Goal: Task Accomplishment & Management: Manage account settings

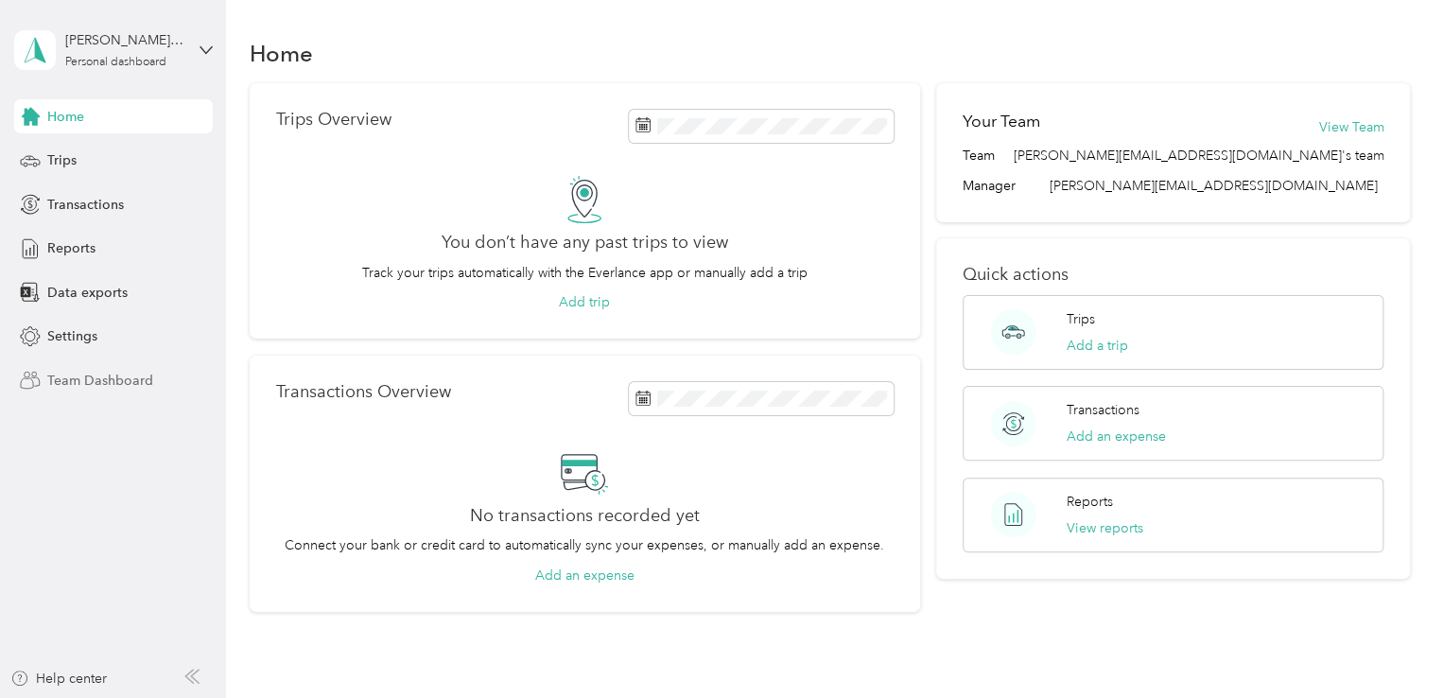
click at [135, 387] on span "Team Dashboard" at bounding box center [100, 381] width 106 height 20
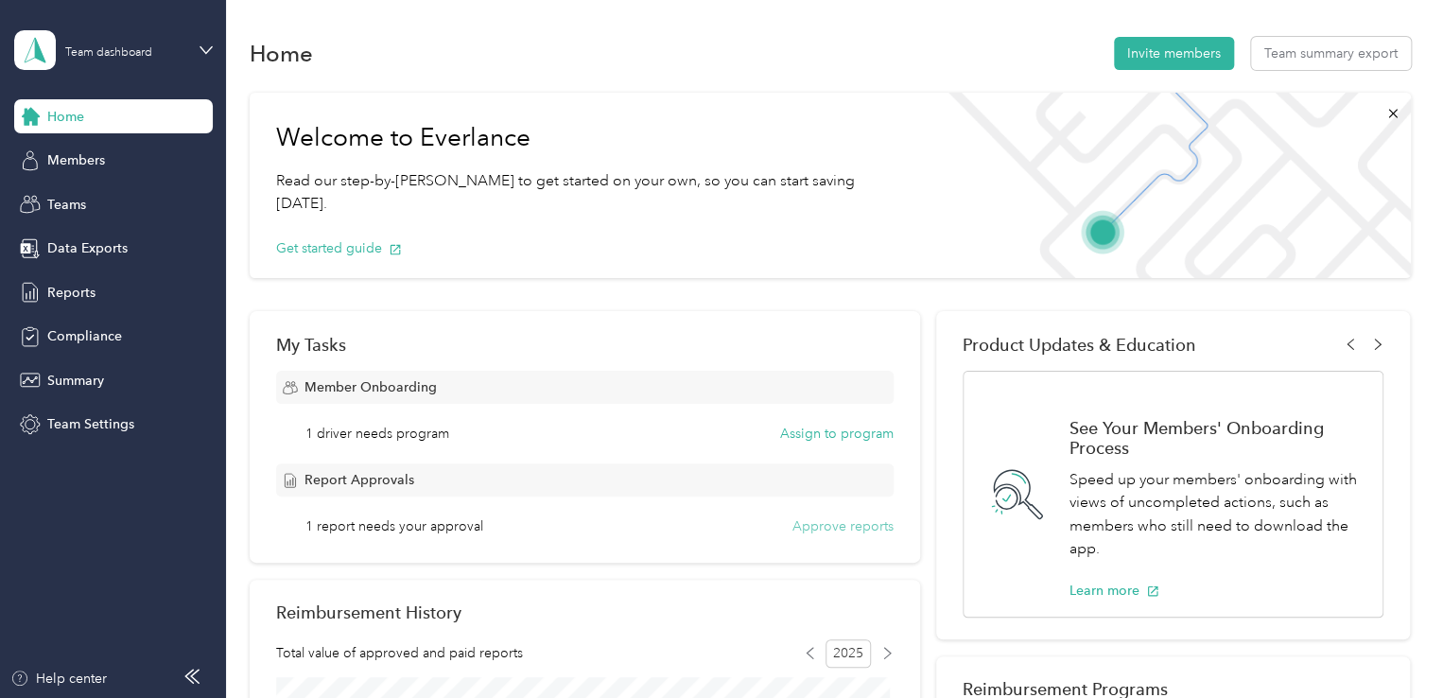
click at [829, 527] on button "Approve reports" at bounding box center [842, 526] width 101 height 20
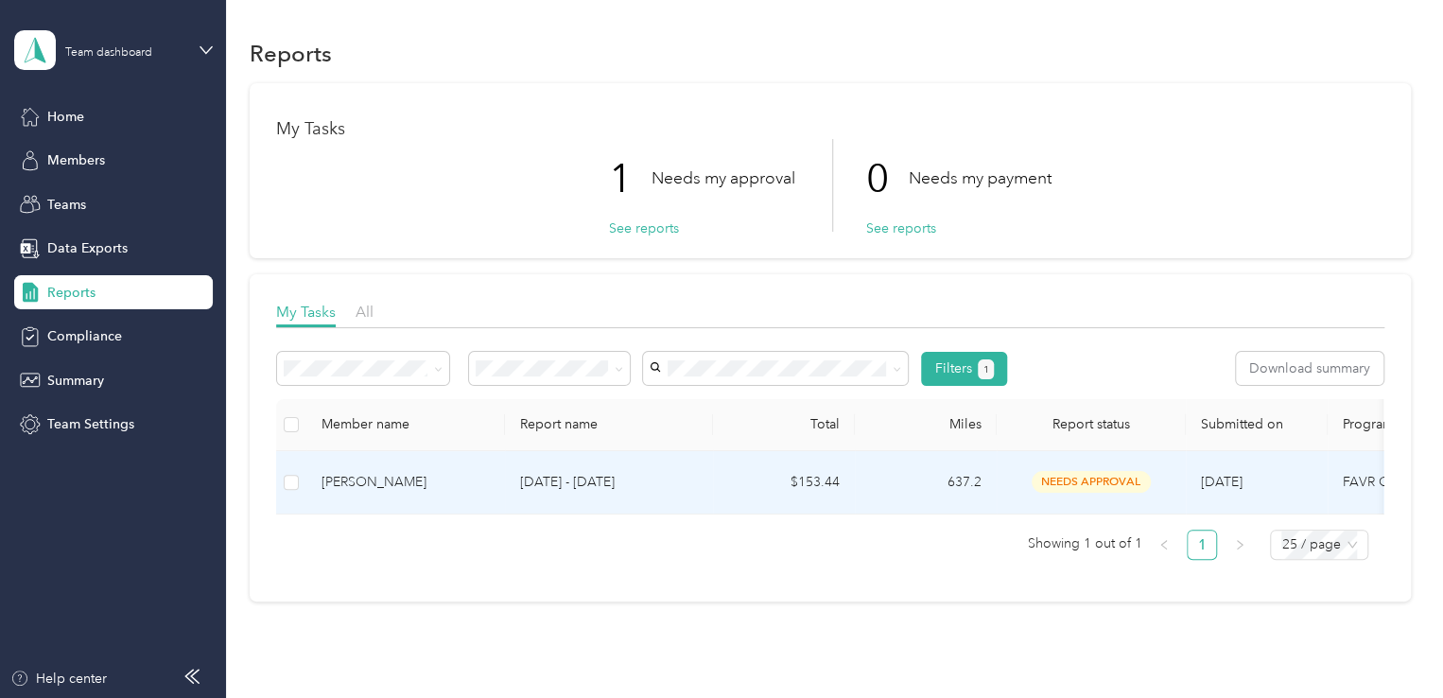
drag, startPoint x: 1284, startPoint y: 487, endPoint x: 1064, endPoint y: 458, distance: 222.3
click at [1064, 458] on tr "[PERSON_NAME] [DATE] - [DATE] $153.44 637.2 needs approval [DATE] FAVR Group 1 …" at bounding box center [1062, 482] width 1572 height 63
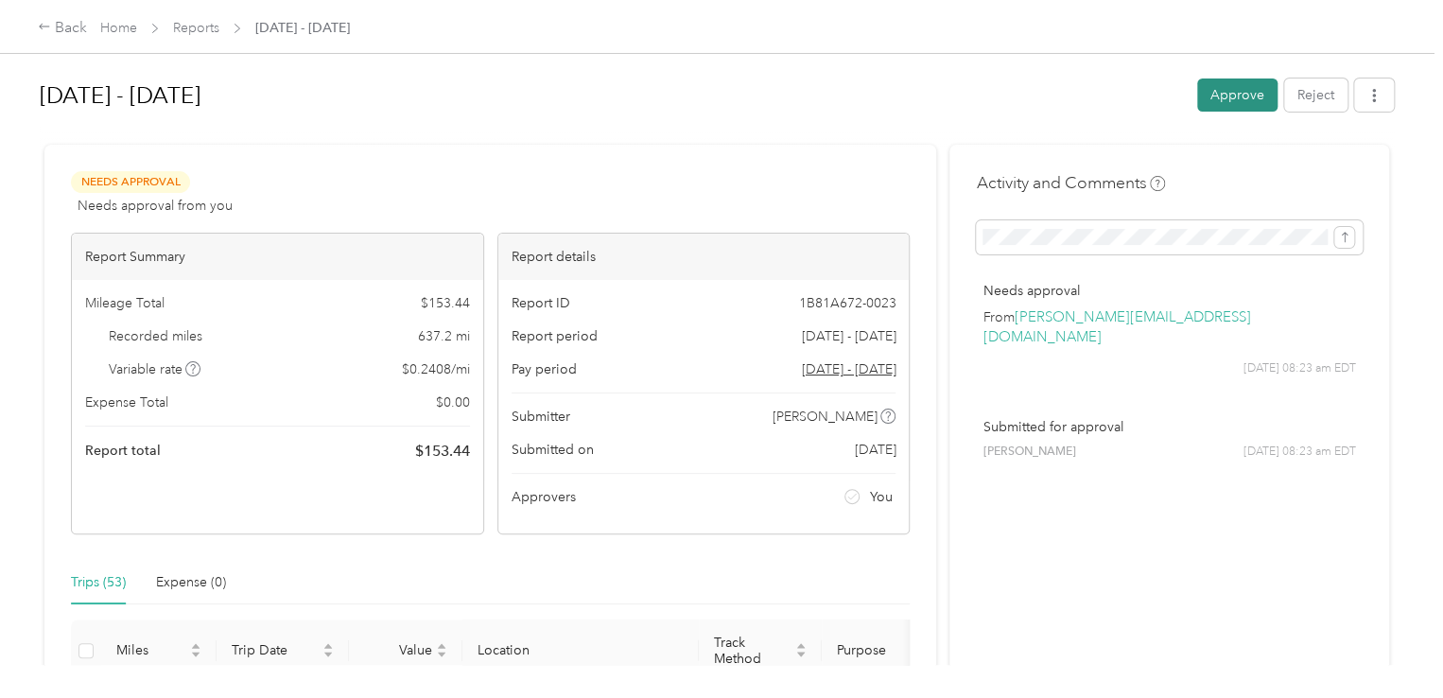
click at [1214, 94] on button "Approve" at bounding box center [1237, 94] width 80 height 33
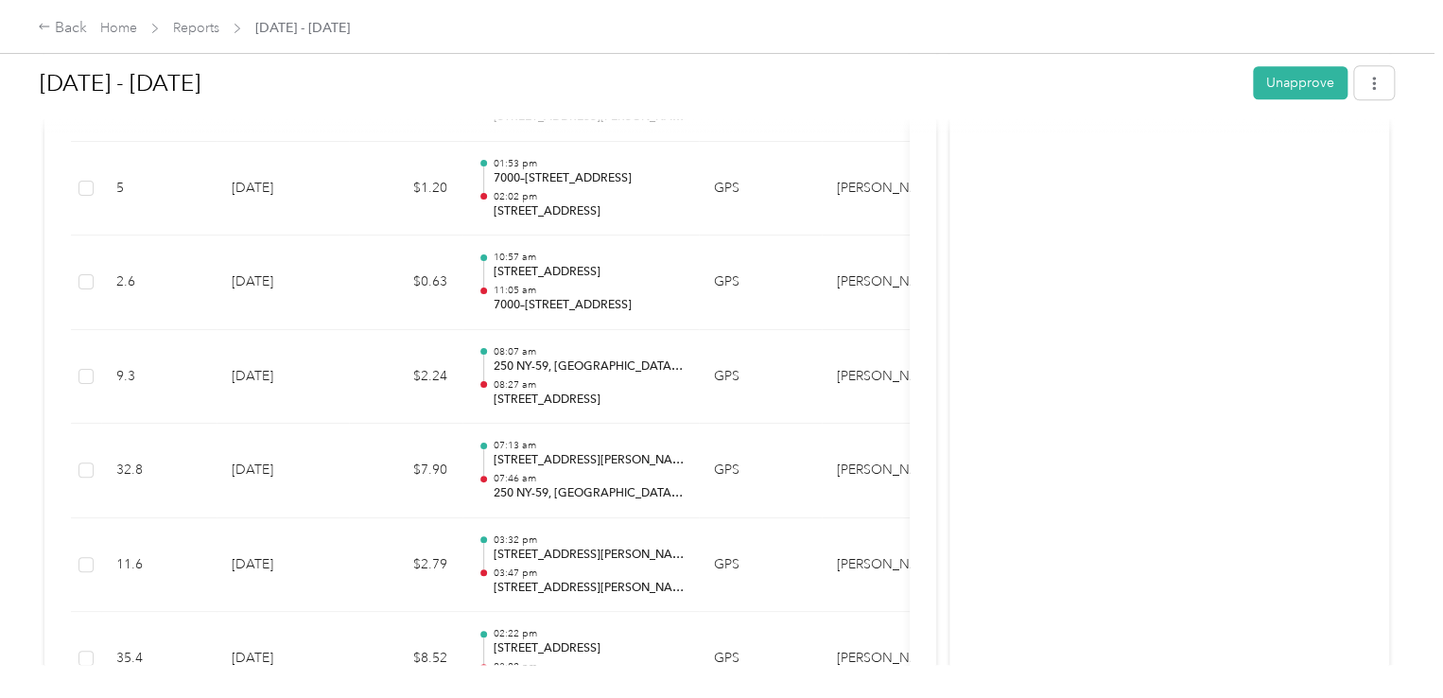
scroll to position [1126, 0]
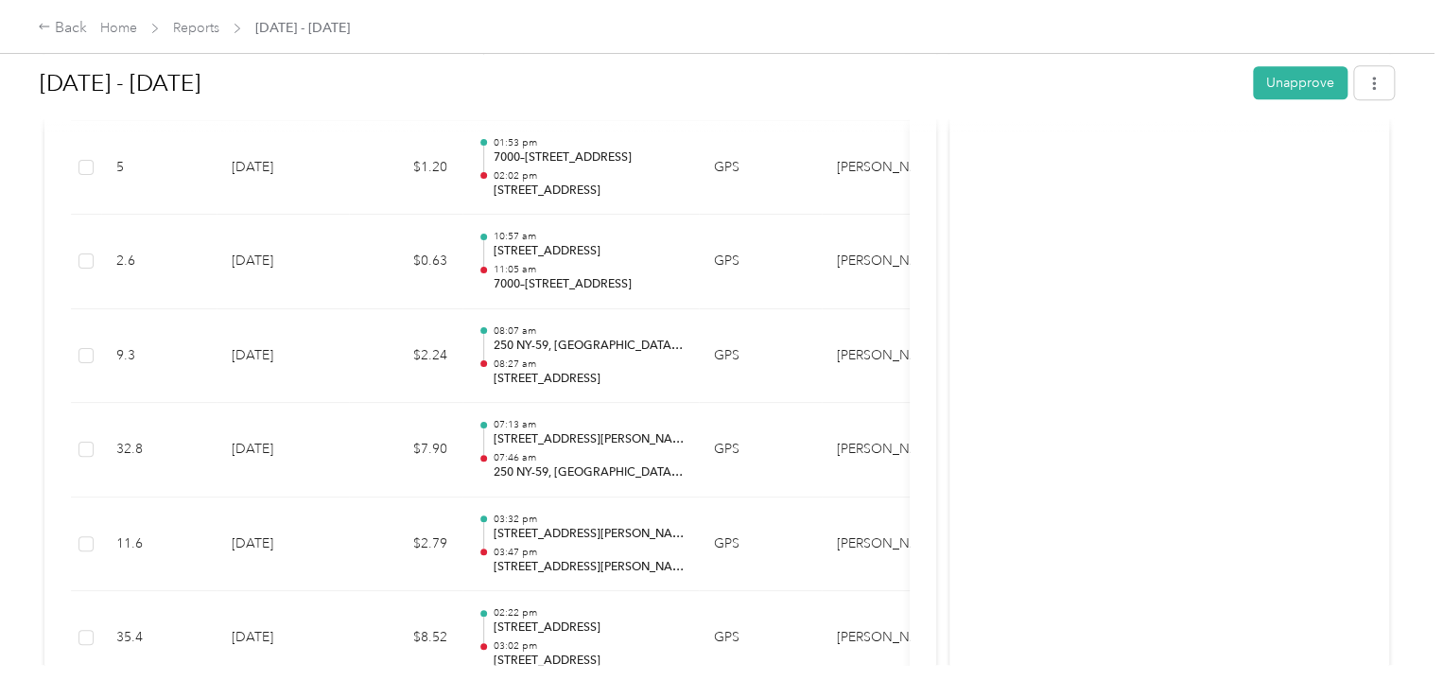
click at [1427, 148] on div "[DATE] - [DATE] Unapprove Needs Payment Needs payment from [PERSON_NAME] View a…" at bounding box center [716, 332] width 1433 height 665
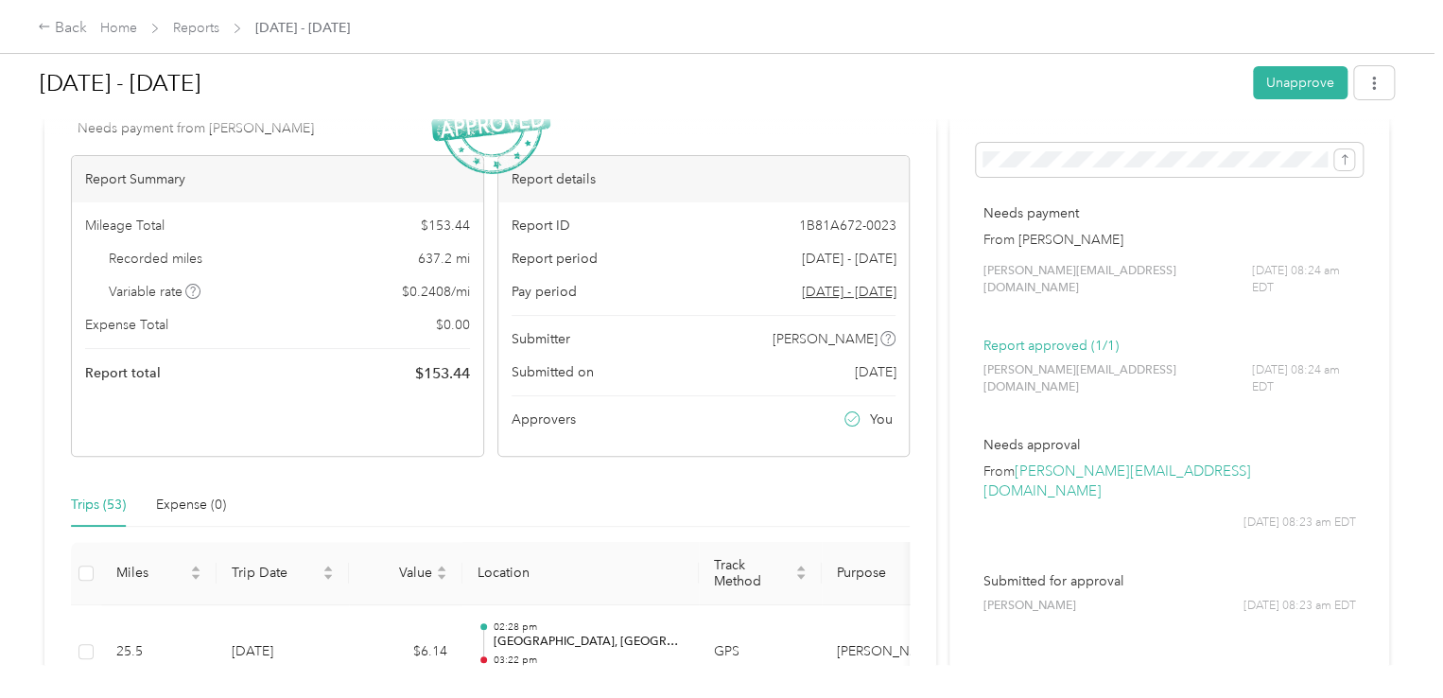
scroll to position [0, 0]
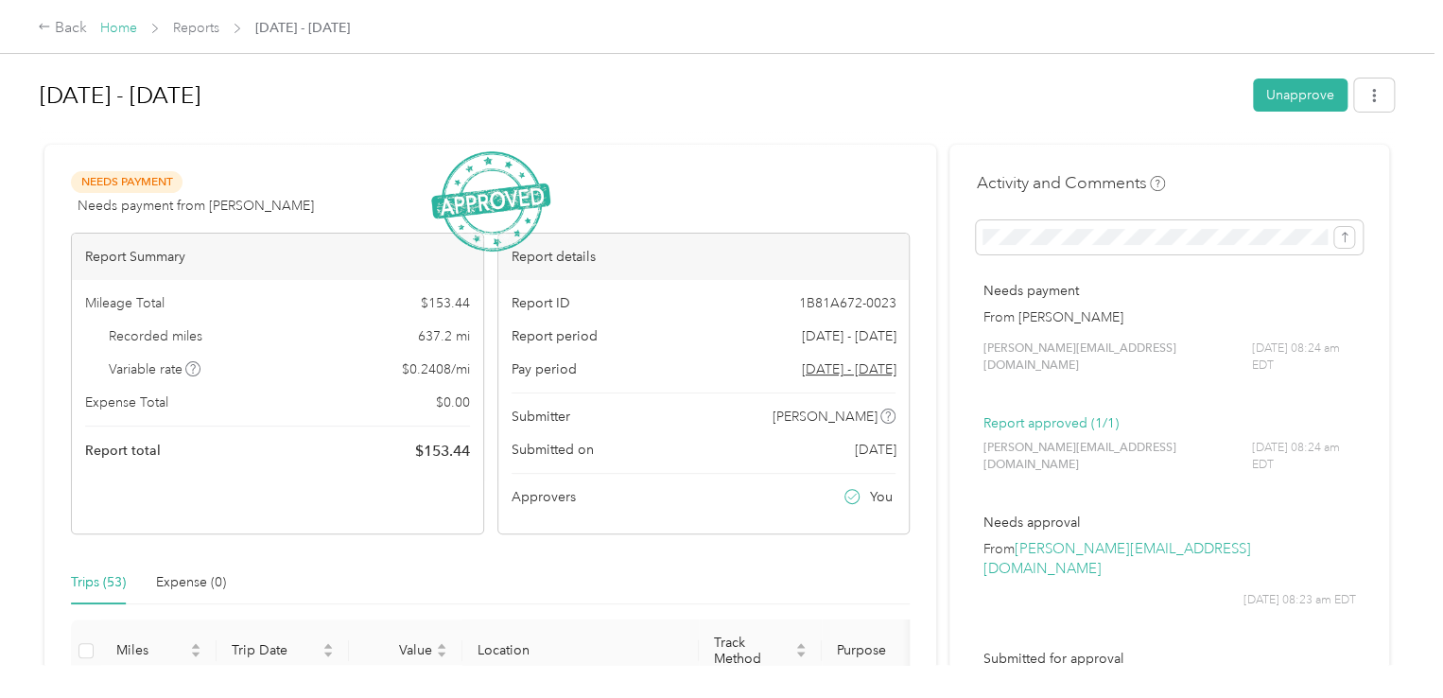
click at [116, 29] on link "Home" at bounding box center [118, 28] width 37 height 16
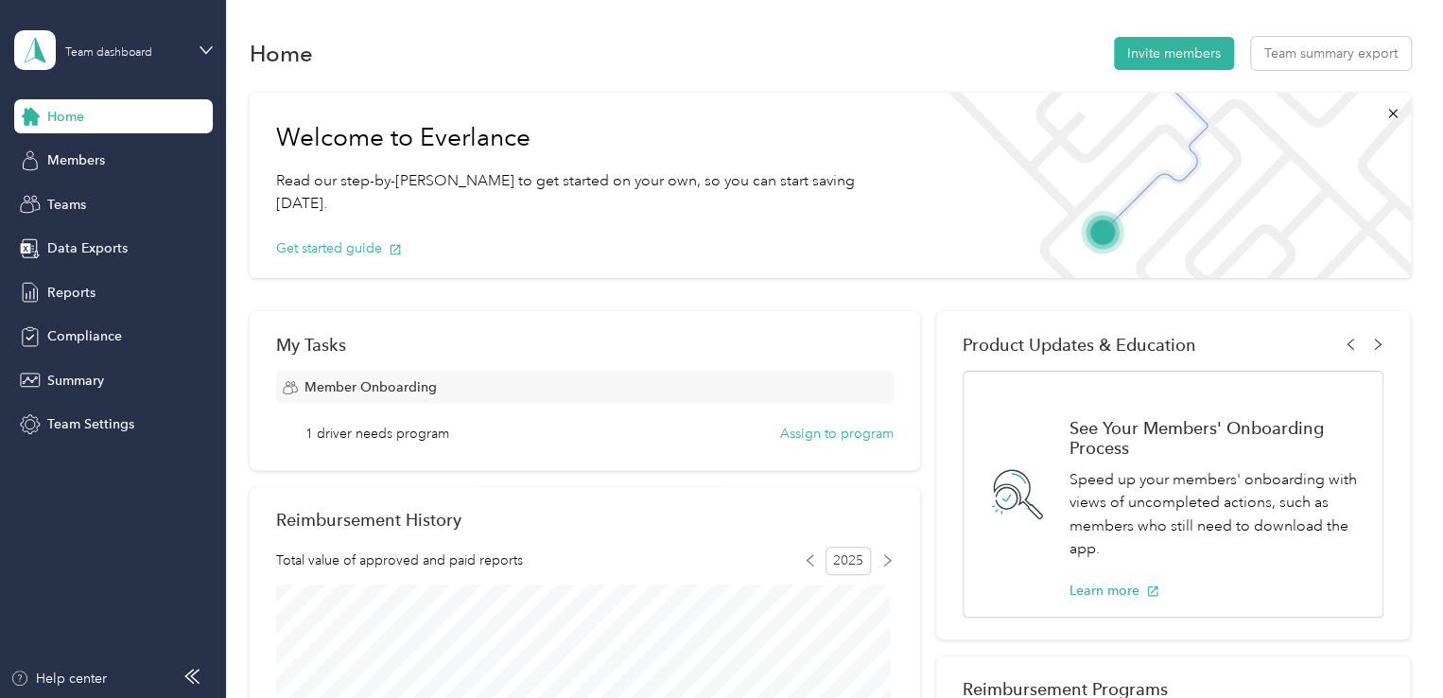
click at [1343, 457] on h1 "See Your Members' Onboarding Process" at bounding box center [1215, 438] width 293 height 40
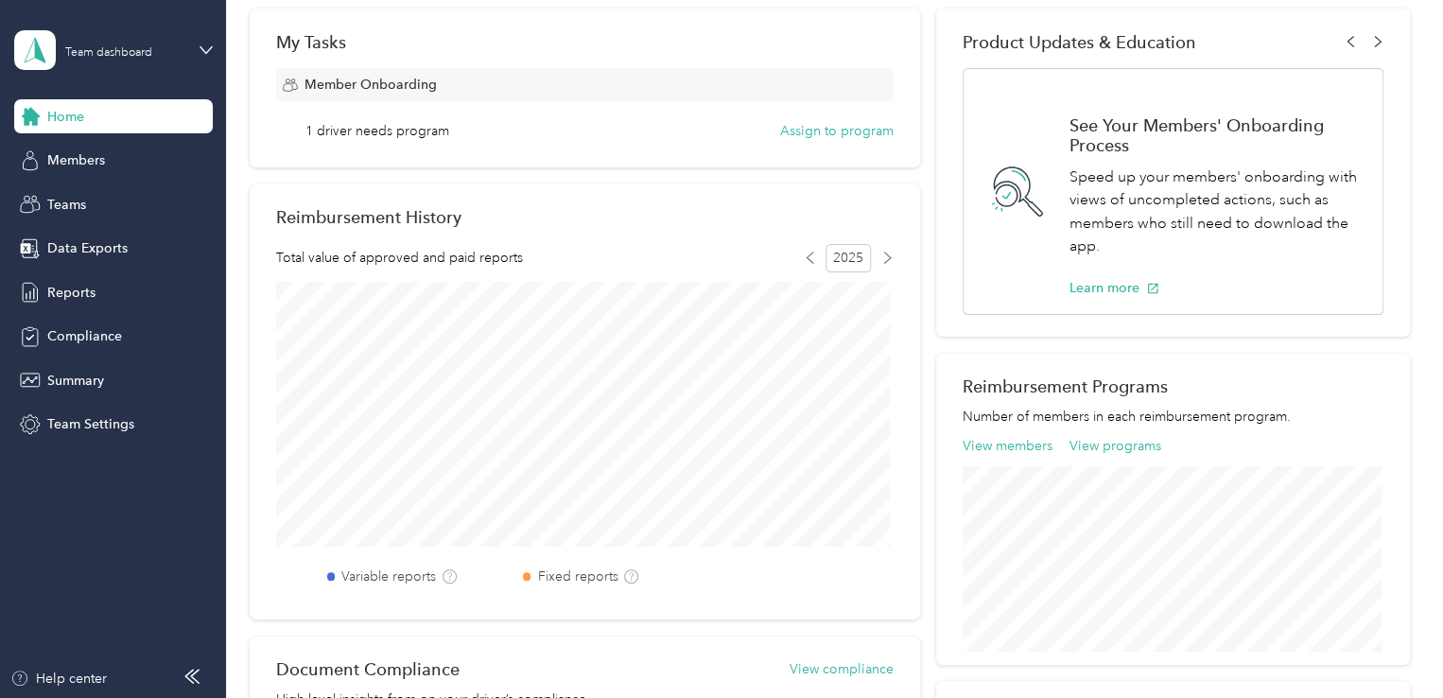
scroll to position [246, 0]
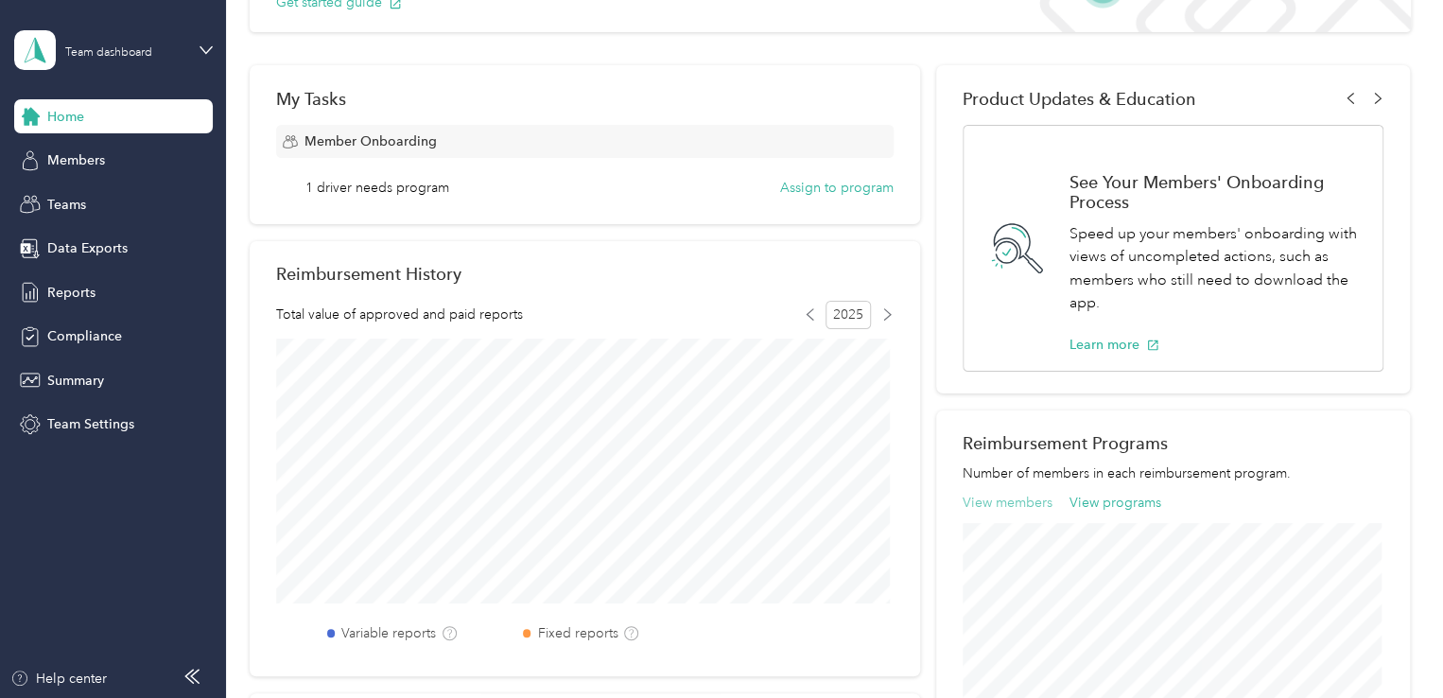
click at [997, 498] on button "View members" at bounding box center [1008, 503] width 90 height 20
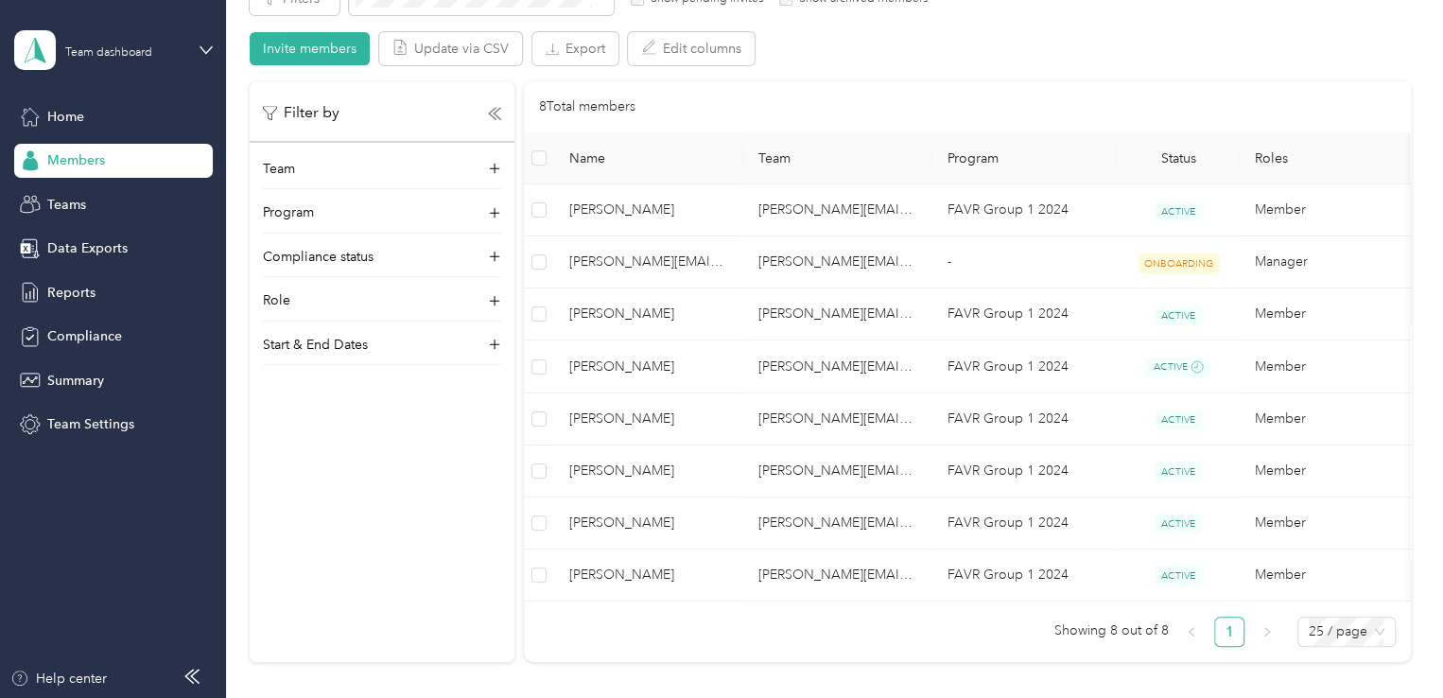
scroll to position [373, 0]
